Goal: Information Seeking & Learning: Learn about a topic

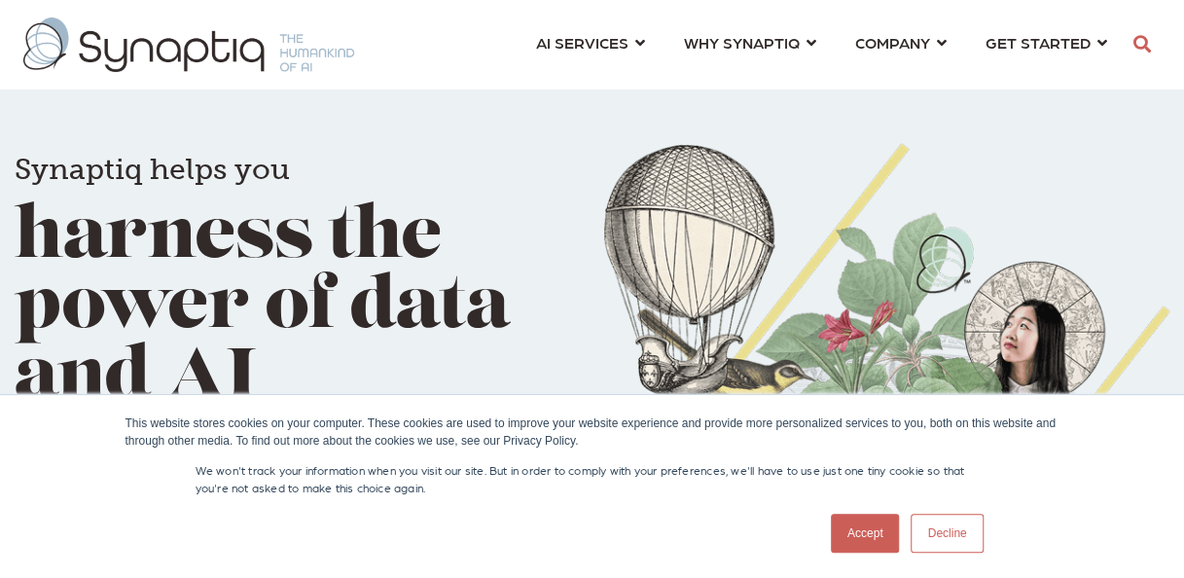
scroll to position [0, 8]
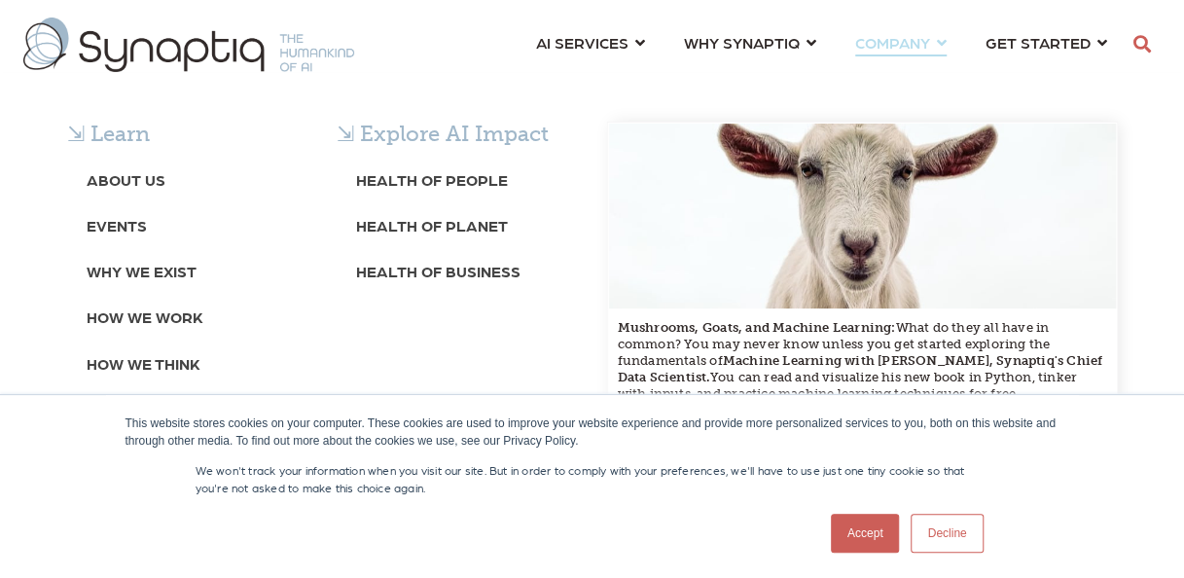
click at [899, 73] on div "⇲ Learn About Us Events Why We Exist How We Work How We Think Careers ⇲ Explore…" at bounding box center [592, 322] width 1184 height 499
click at [912, 43] on span "COMPANY ⇲ Learn About Us Events Why We Exist How We Work How We Think Careers ⇲…" at bounding box center [892, 42] width 75 height 26
